Goal: Information Seeking & Learning: Learn about a topic

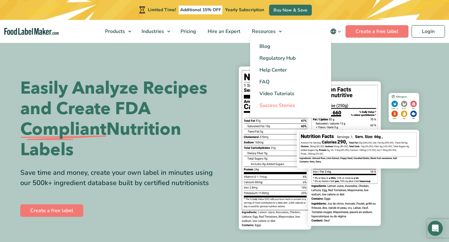
click at [275, 104] on span "Success Stories" at bounding box center [277, 105] width 36 height 7
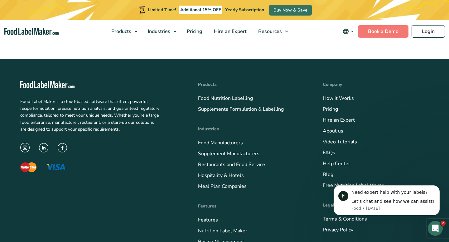
scroll to position [1933, 0]
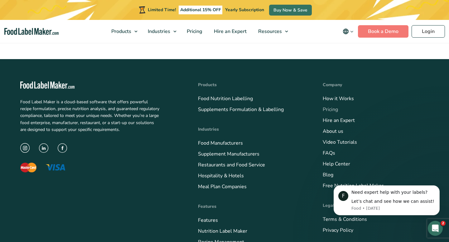
click at [332, 106] on link "Pricing" at bounding box center [329, 109] width 15 height 7
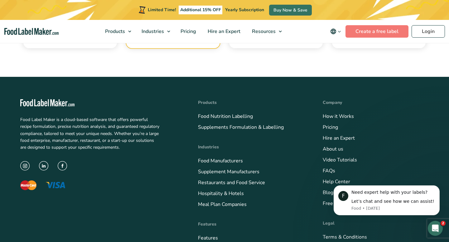
scroll to position [2237, 0]
